Goal: Information Seeking & Learning: Learn about a topic

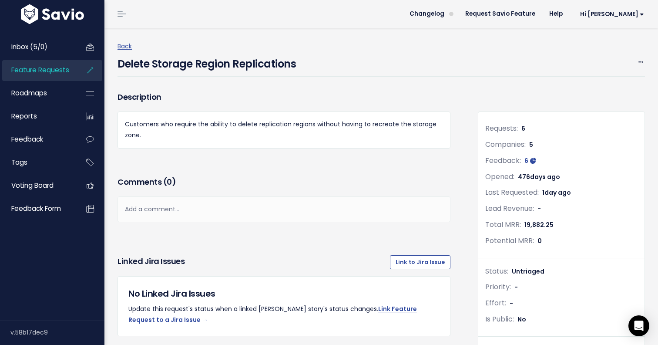
scroll to position [1494, 0]
click at [264, 66] on h4 "Delete Storage Region Replications" at bounding box center [207, 62] width 178 height 20
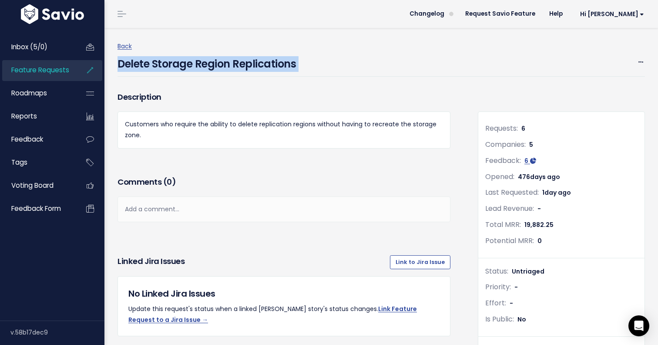
click at [264, 66] on h4 "Delete Storage Region Replications" at bounding box center [207, 62] width 178 height 20
copy div "Delete Storage Region Replications Edit Merge Add to Roadmap Delete"
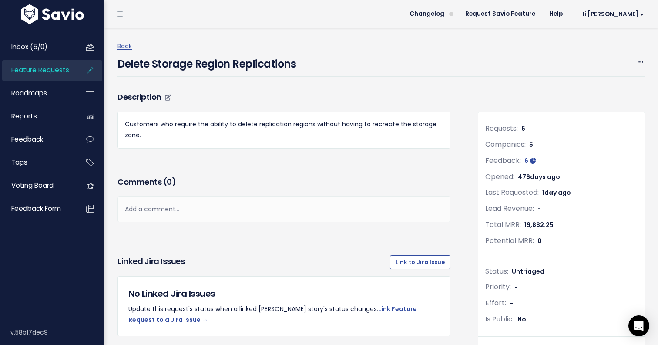
click at [246, 128] on p "Customers who require the ability to delete replication regions without having …" at bounding box center [284, 130] width 318 height 22
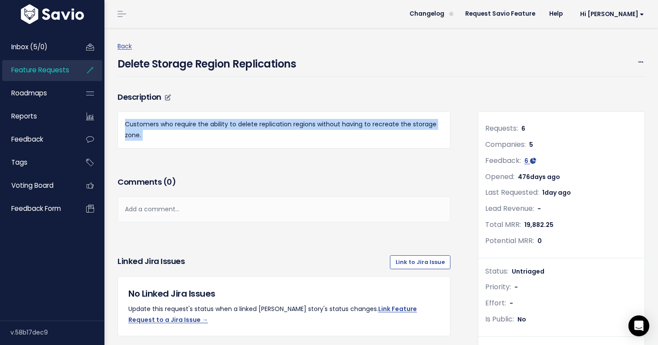
click at [246, 128] on p "Customers who require the ability to delete replication regions without having …" at bounding box center [284, 130] width 318 height 22
copy div "Customers who require the ability to delete replication regions without having …"
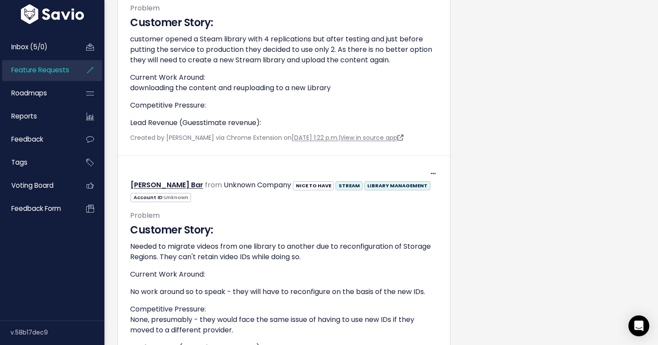
scroll to position [1494, 0]
